Goal: Information Seeking & Learning: Learn about a topic

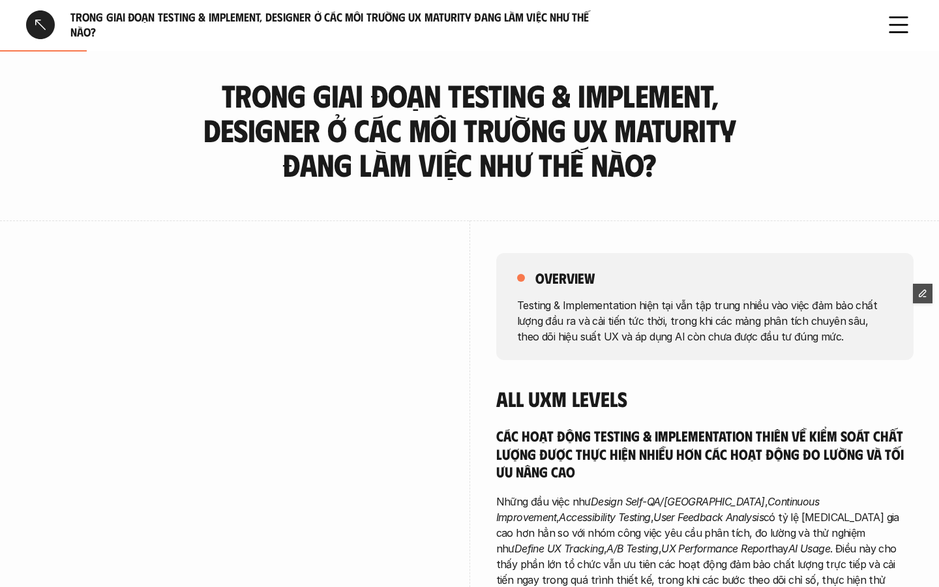
scroll to position [297, 0]
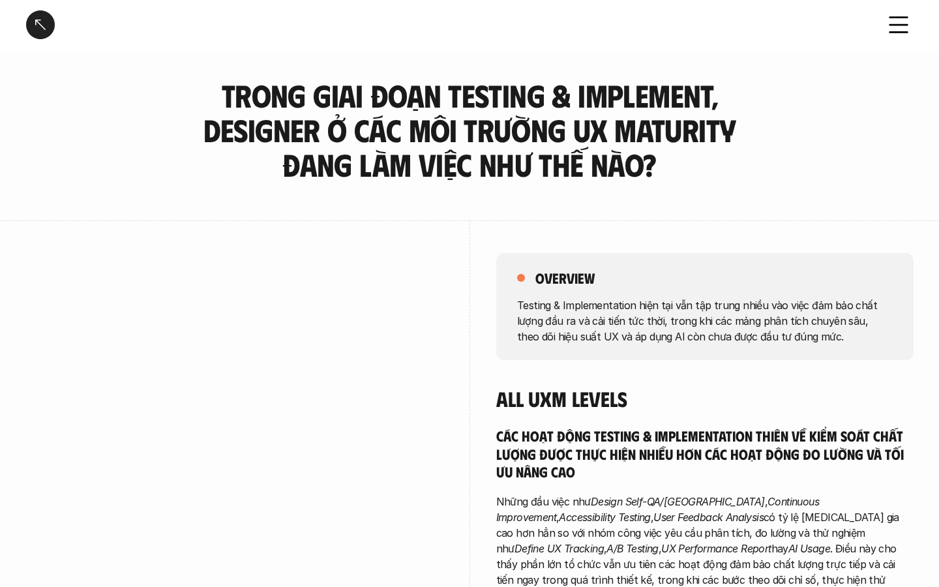
click at [32, 28] on link at bounding box center [40, 24] width 29 height 29
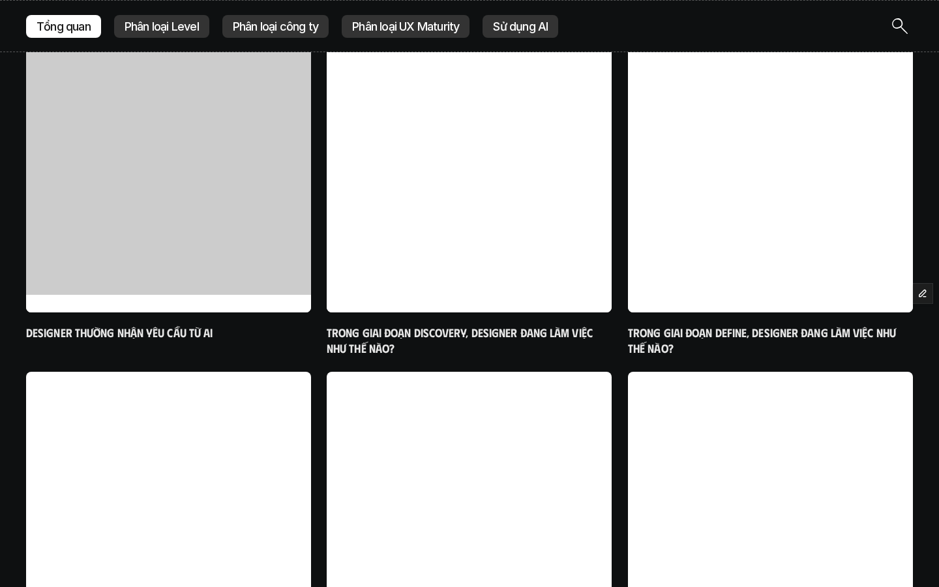
scroll to position [601, 0]
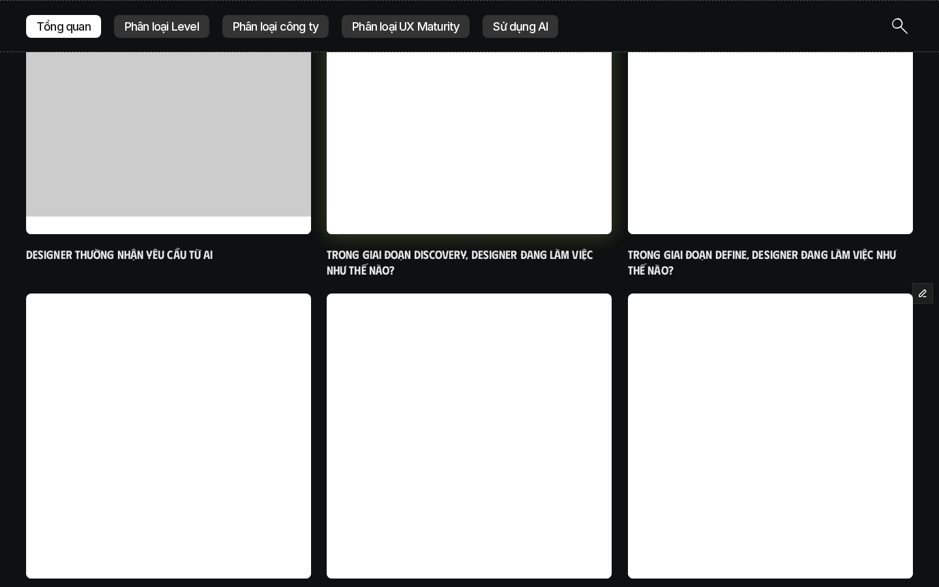
click at [452, 263] on h6 "Trong giai đoạn Discovery, designer đang làm việc như thế nào?" at bounding box center [469, 262] width 285 height 31
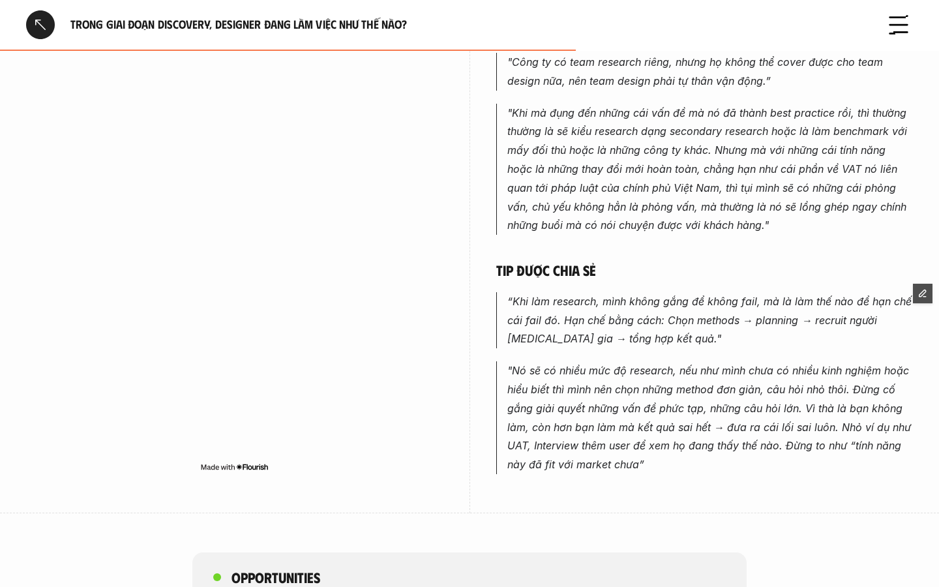
scroll to position [949, 0]
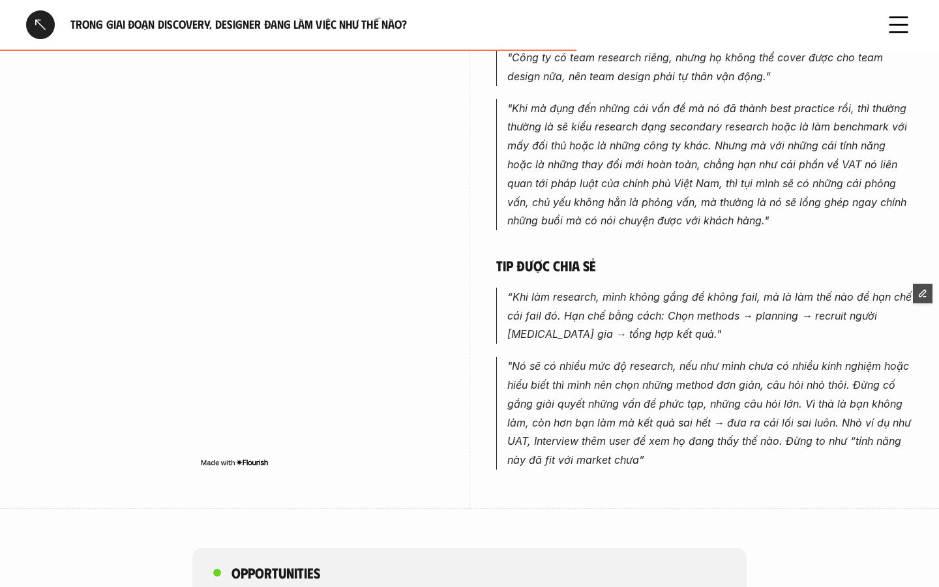
click at [44, 16] on link at bounding box center [40, 24] width 29 height 29
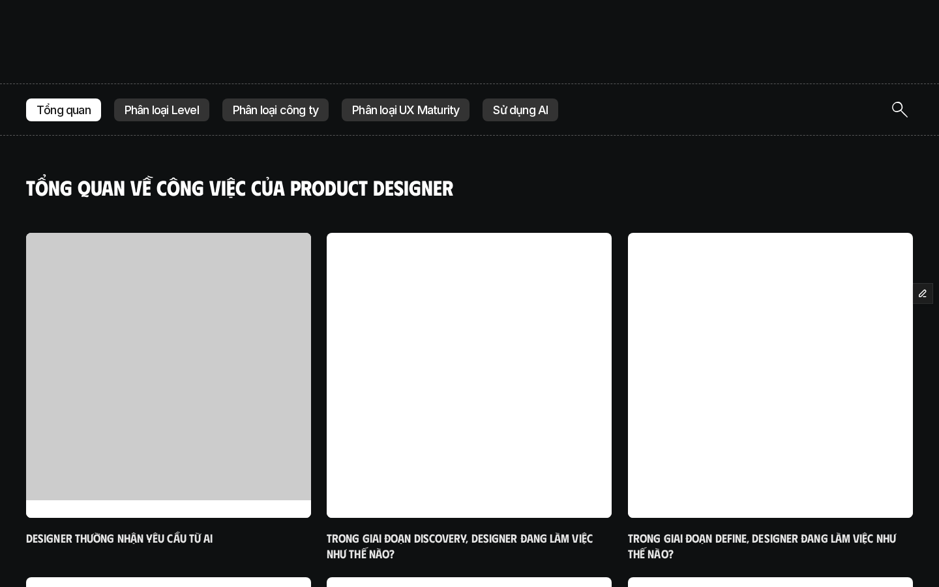
scroll to position [321, 0]
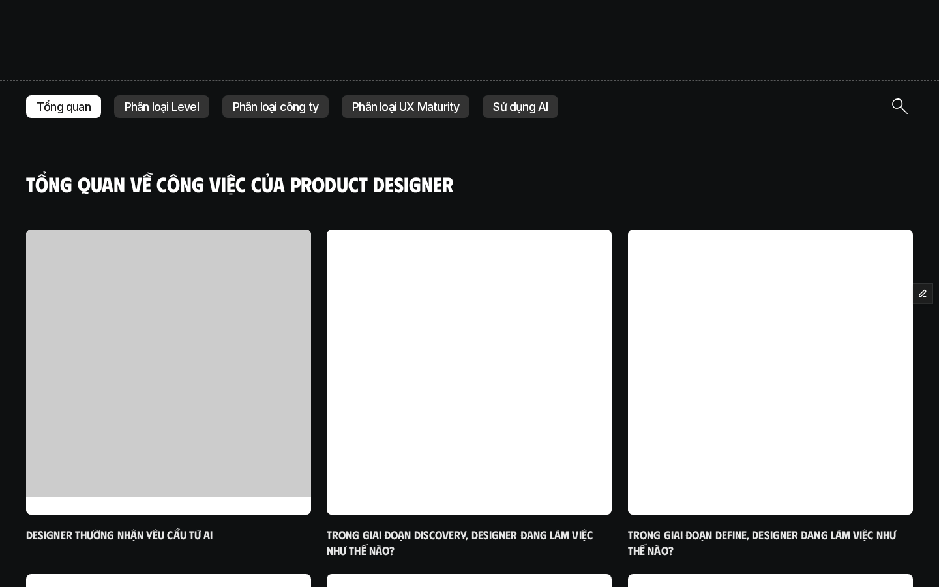
click at [172, 115] on div "Phân loại Level" at bounding box center [161, 106] width 95 height 23
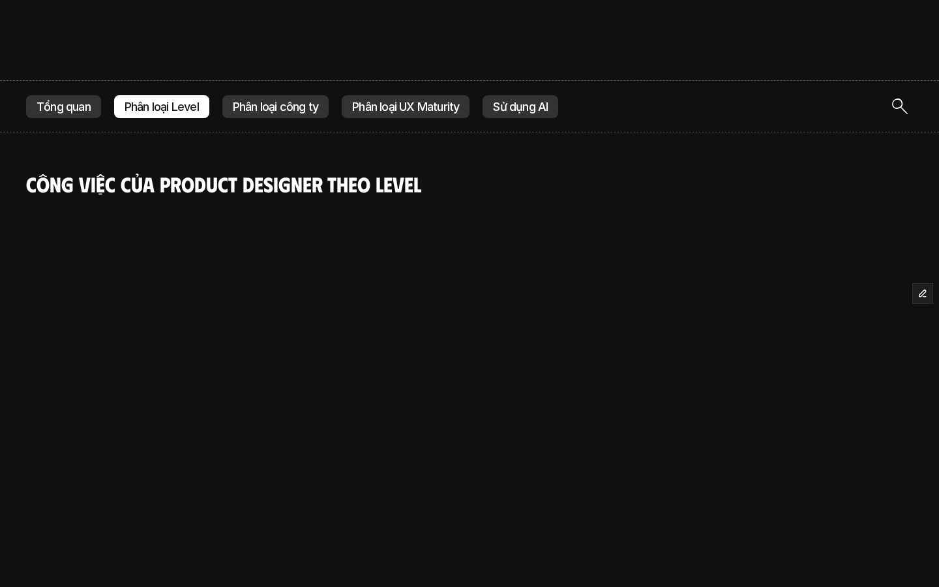
scroll to position [401, 0]
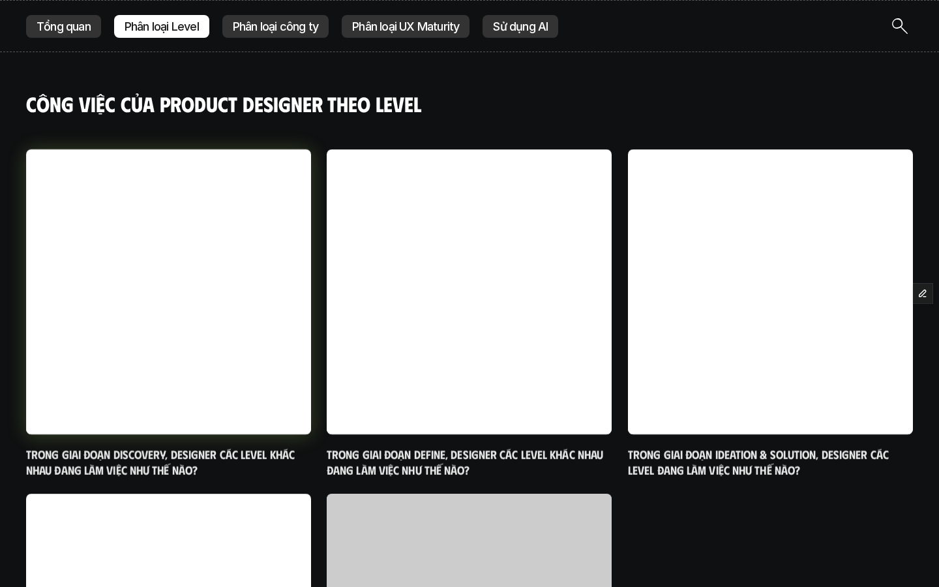
click at [239, 459] on h6 "Trong giai đoạn Discovery, designer các level khác nhau đang làm việc như thế n…" at bounding box center [168, 462] width 285 height 31
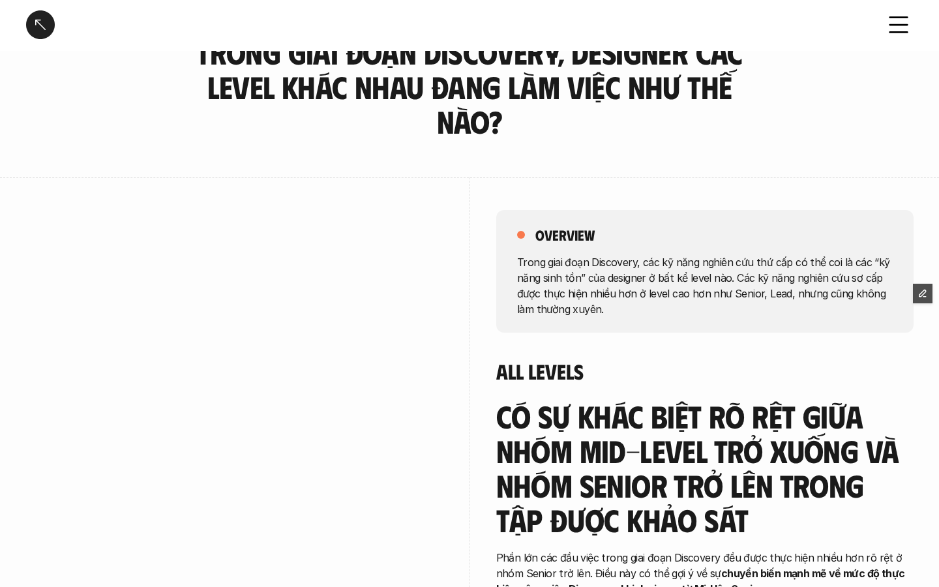
scroll to position [44, 0]
